Goal: Check status: Check status

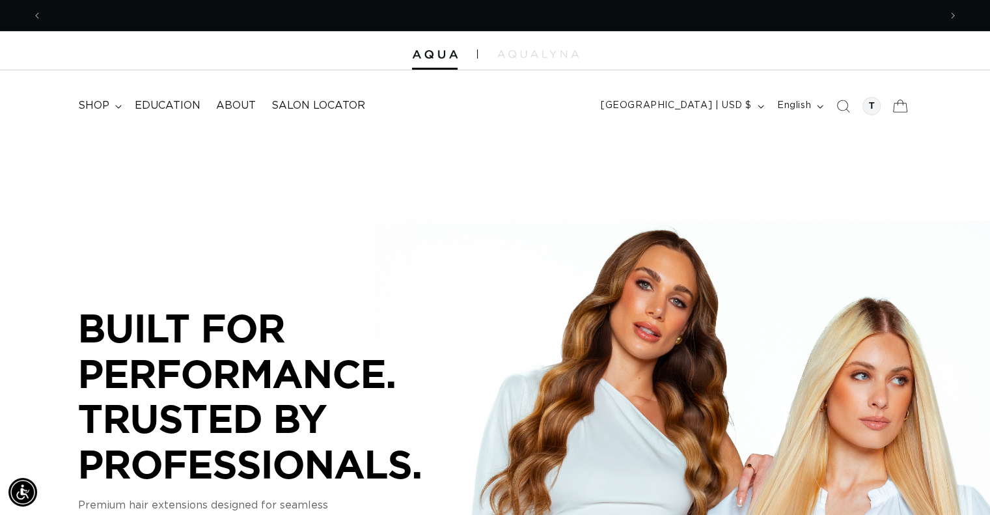
scroll to position [0, 897]
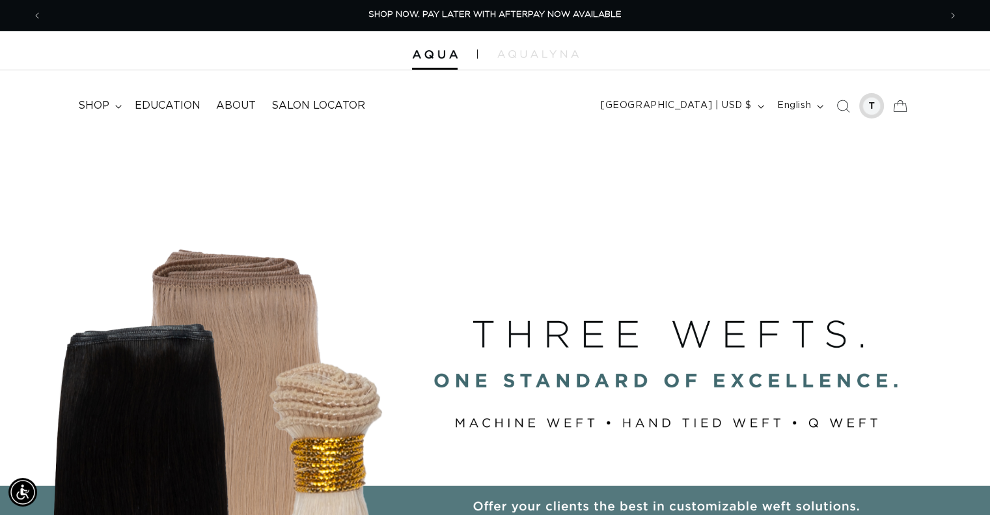
click at [871, 103] on div at bounding box center [871, 106] width 18 height 18
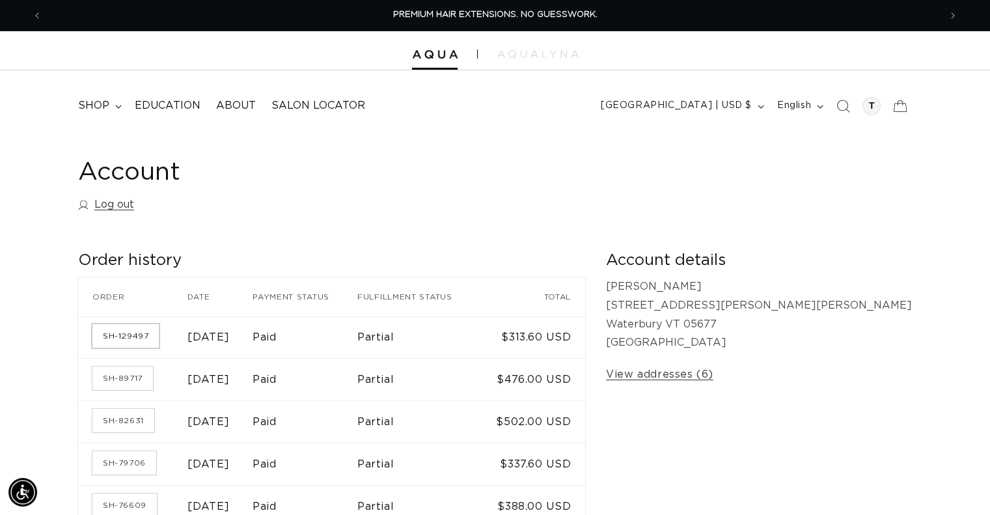
click at [125, 341] on link "SH-129497" at bounding box center [125, 335] width 66 height 23
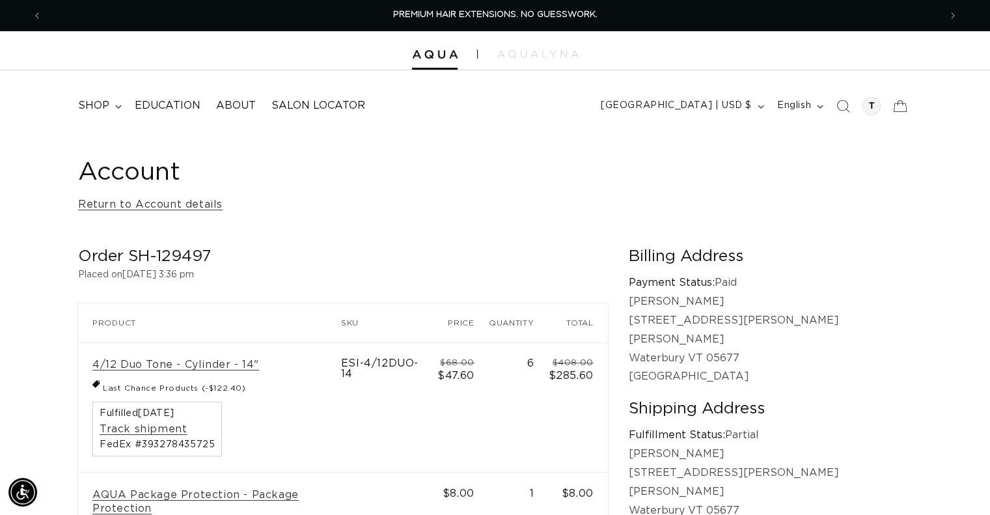
click at [474, 228] on div "Account Return to Account details Order SH-129497 Placed on September 16, 2025 …" at bounding box center [495, 416] width 990 height 566
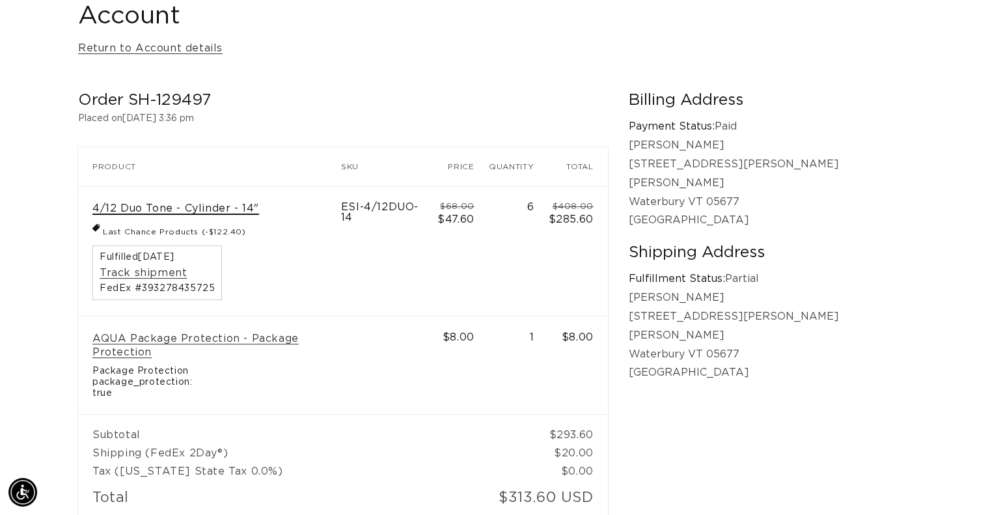
click at [208, 213] on link "4/12 Duo Tone - Cylinder - 14"" at bounding box center [175, 209] width 167 height 14
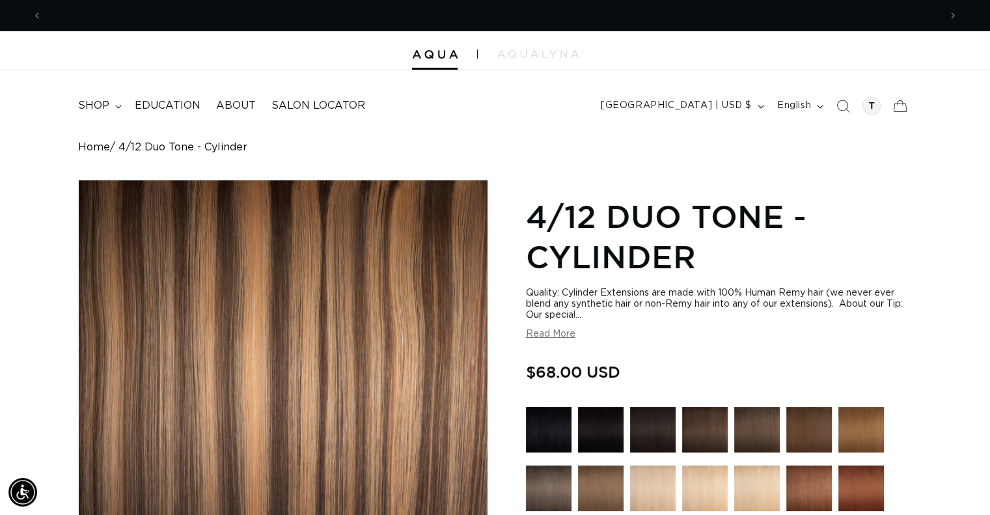
scroll to position [0, 1794]
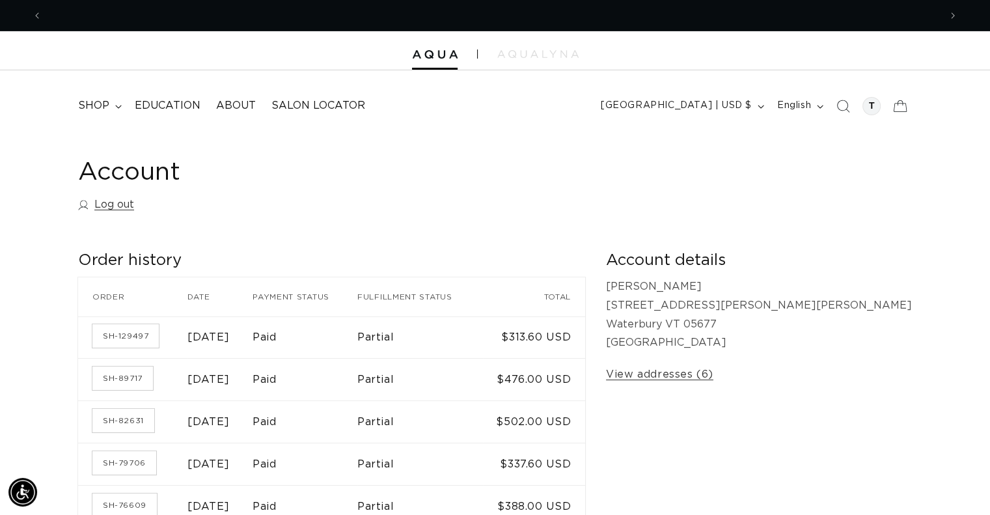
scroll to position [0, 897]
